Goal: Check status: Check status

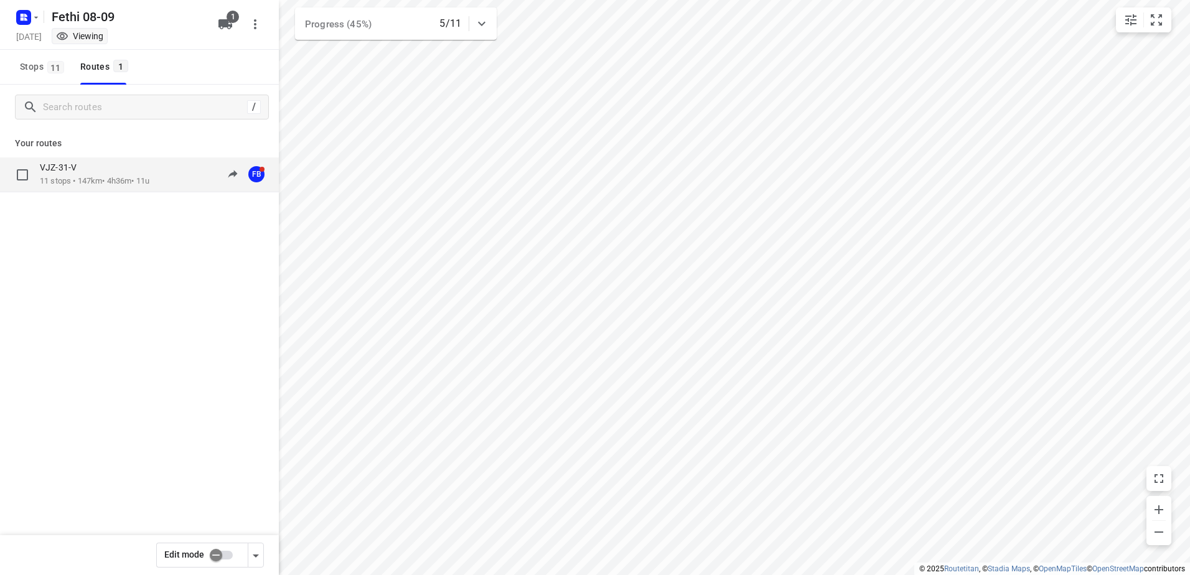
click at [86, 177] on p "11 stops • 147km • 4h36m • 11u" at bounding box center [95, 182] width 110 height 12
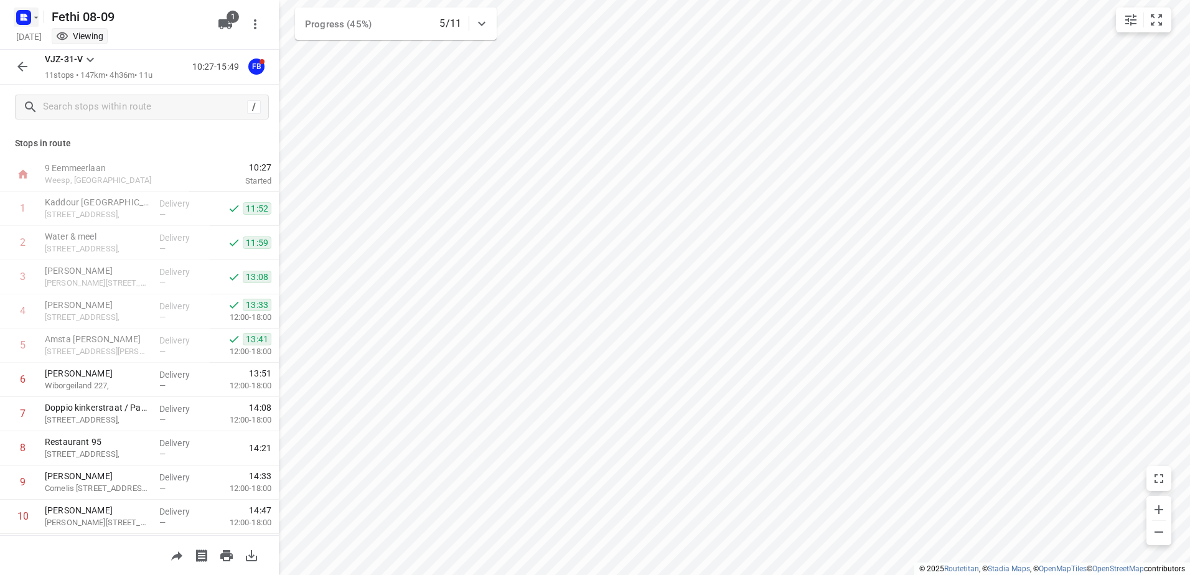
click at [38, 20] on icon "button" at bounding box center [36, 17] width 10 height 10
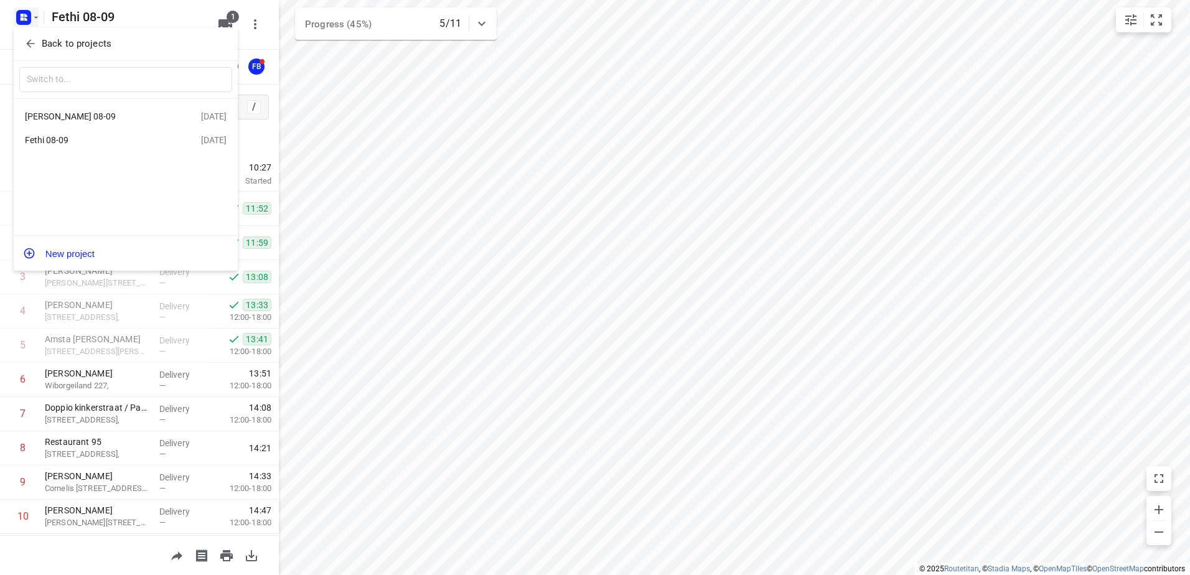
click at [65, 113] on div "[PERSON_NAME] 08-09" at bounding box center [96, 116] width 143 height 10
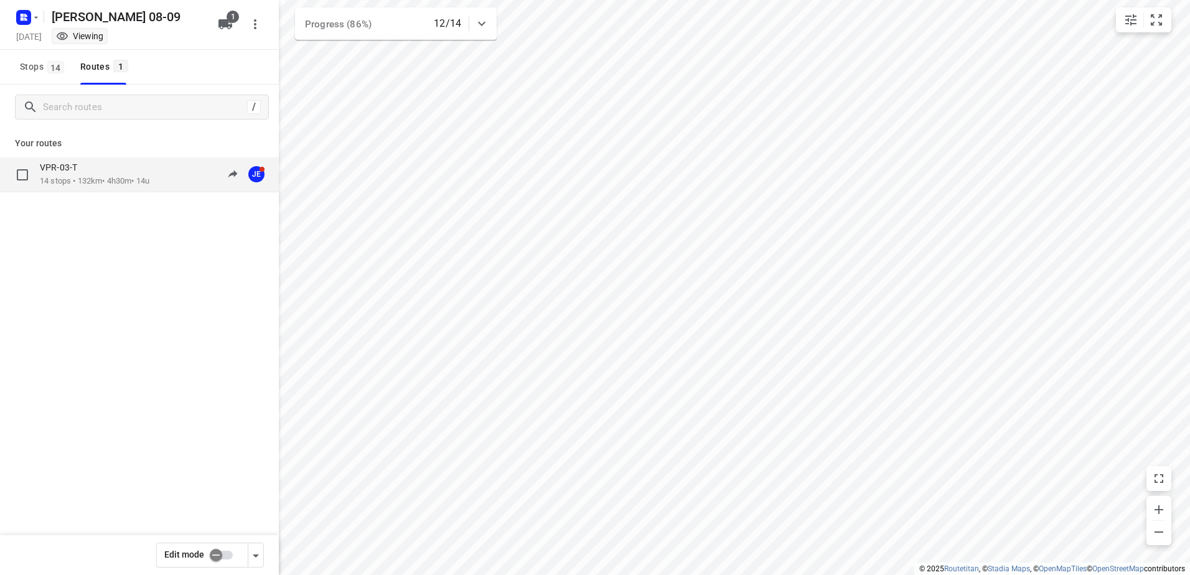
click at [68, 178] on p "14 stops • 132km • 4h30m • 14u" at bounding box center [95, 182] width 110 height 12
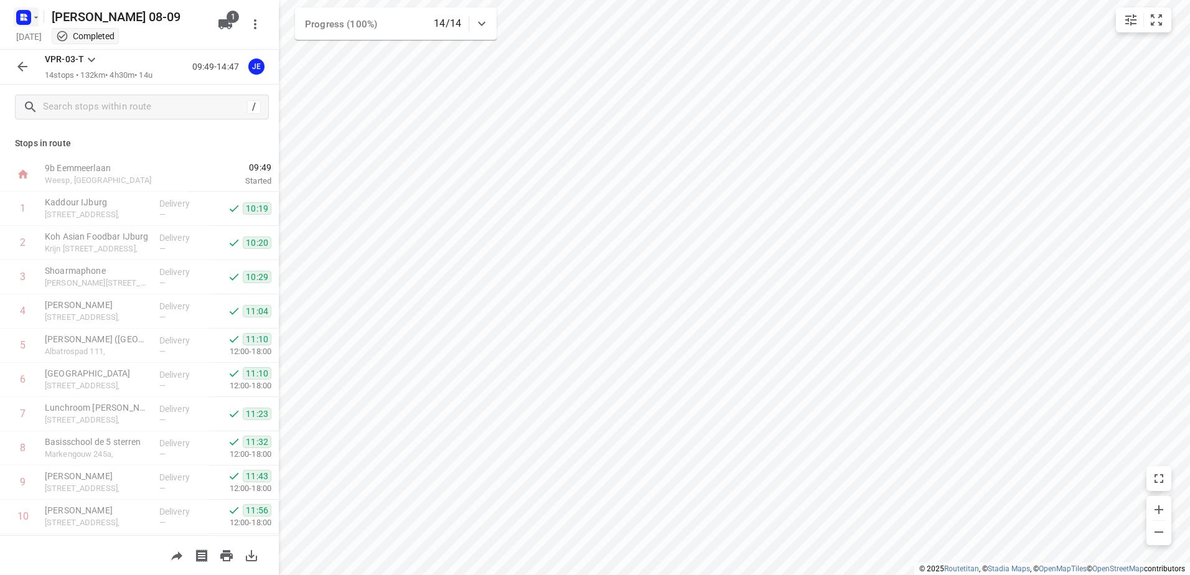
click at [36, 17] on icon "button" at bounding box center [36, 17] width 4 height 2
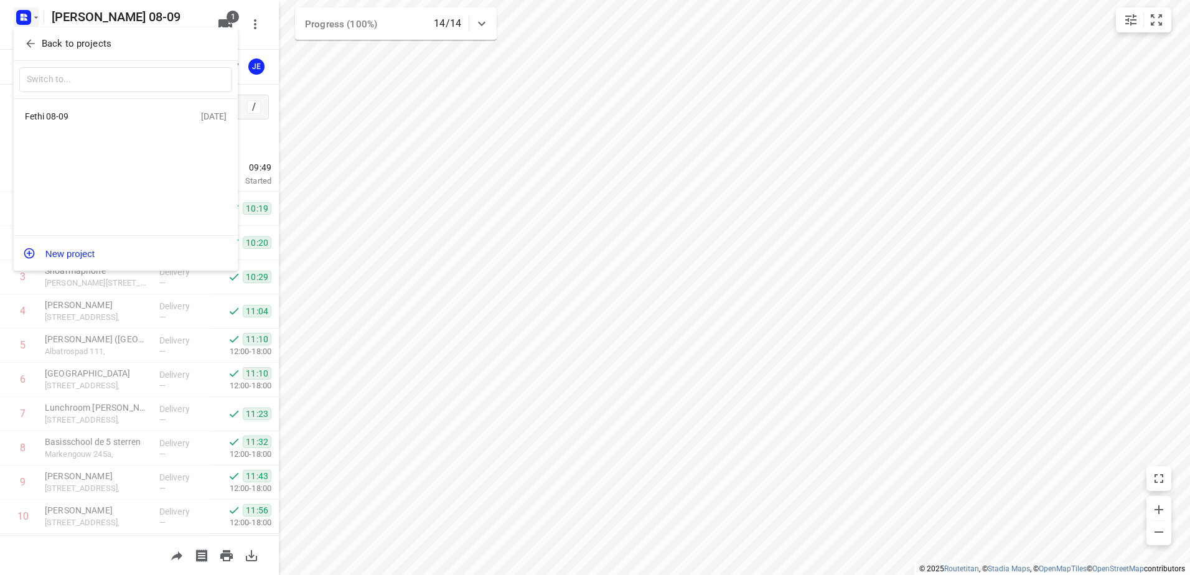
click at [76, 116] on div "Fethi 08-09" at bounding box center [96, 116] width 143 height 10
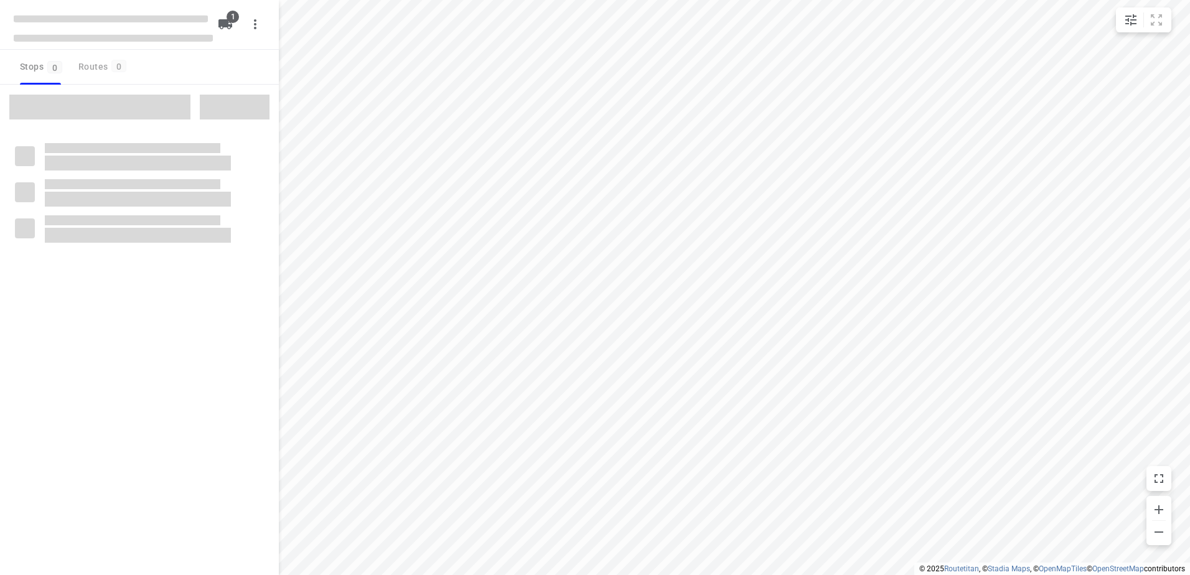
type input "distance"
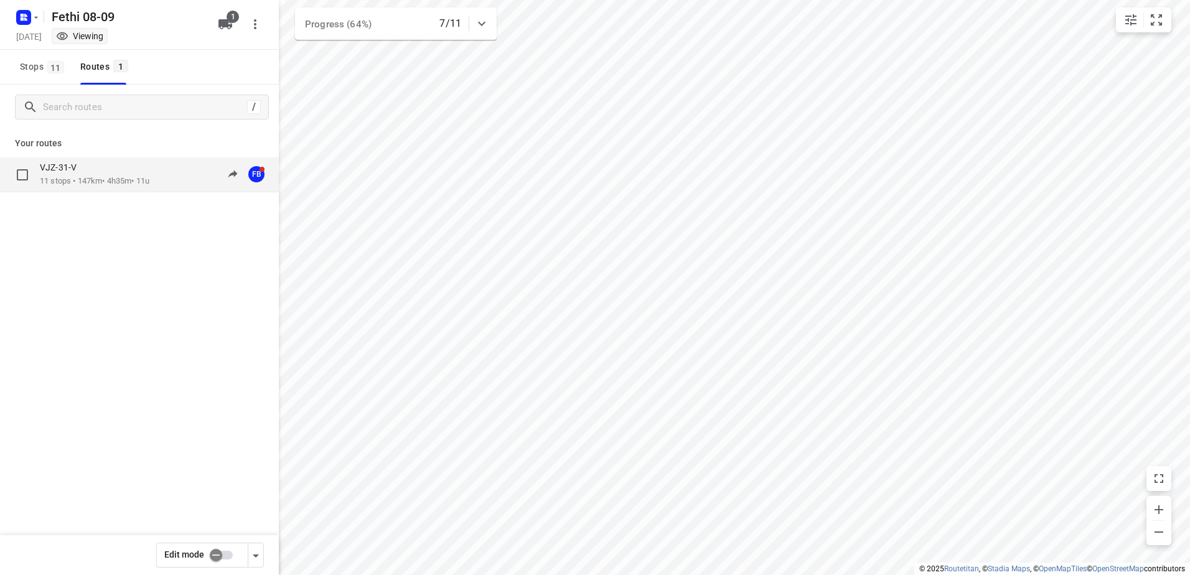
click at [85, 172] on div "VJZ-31-V" at bounding box center [95, 169] width 110 height 14
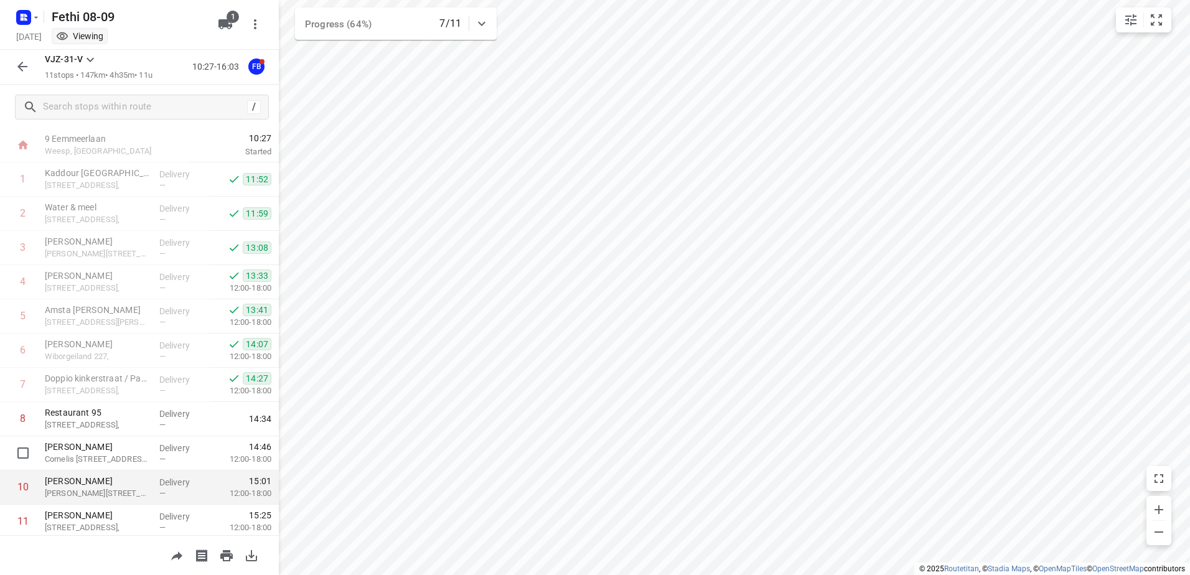
scroll to position [67, 0]
